Goal: Transaction & Acquisition: Book appointment/travel/reservation

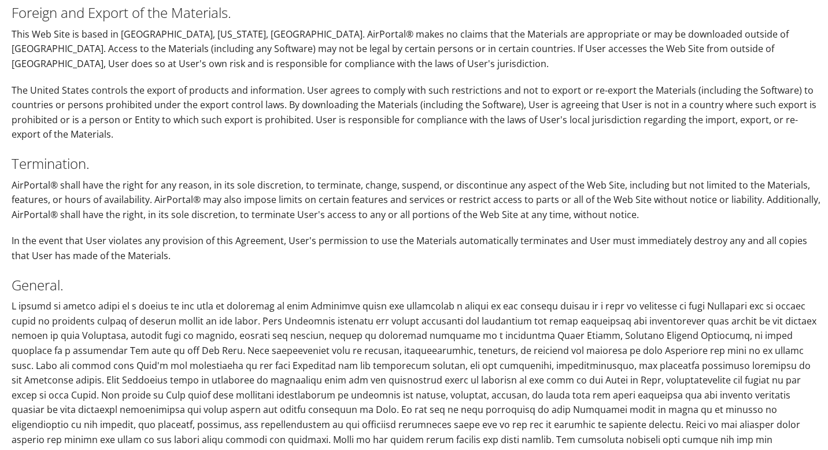
scroll to position [2732, 0]
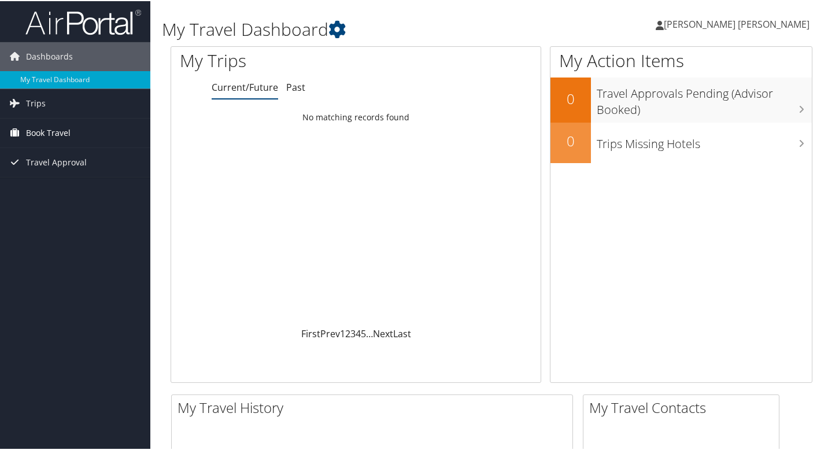
click at [51, 133] on span "Book Travel" at bounding box center [48, 131] width 44 height 29
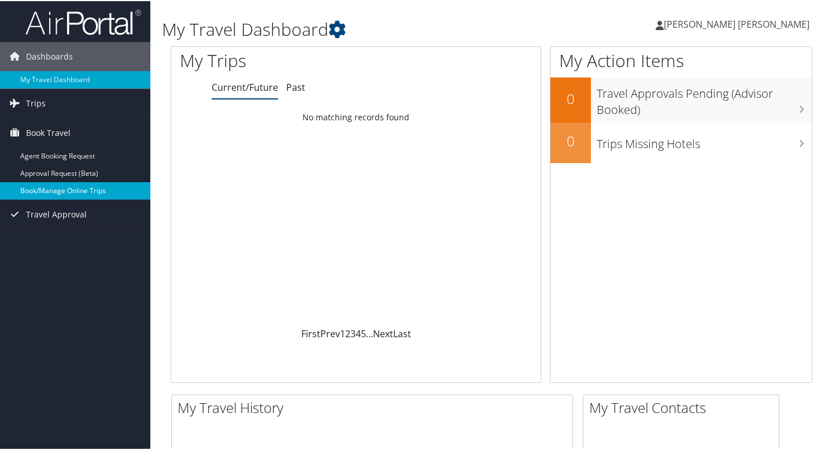
click at [55, 183] on link "Book/Manage Online Trips" at bounding box center [75, 189] width 150 height 17
click at [99, 190] on link "Book/Manage Online Trips" at bounding box center [75, 189] width 150 height 17
click at [80, 191] on link "Book/Manage Online Trips" at bounding box center [75, 189] width 150 height 17
